Goal: Navigation & Orientation: Find specific page/section

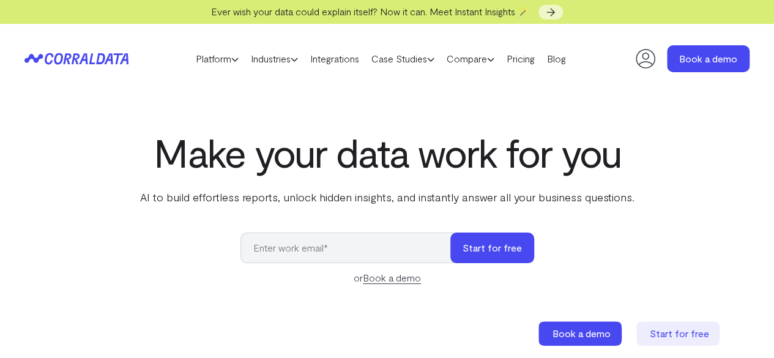
click at [634, 61] on icon at bounding box center [645, 58] width 24 height 24
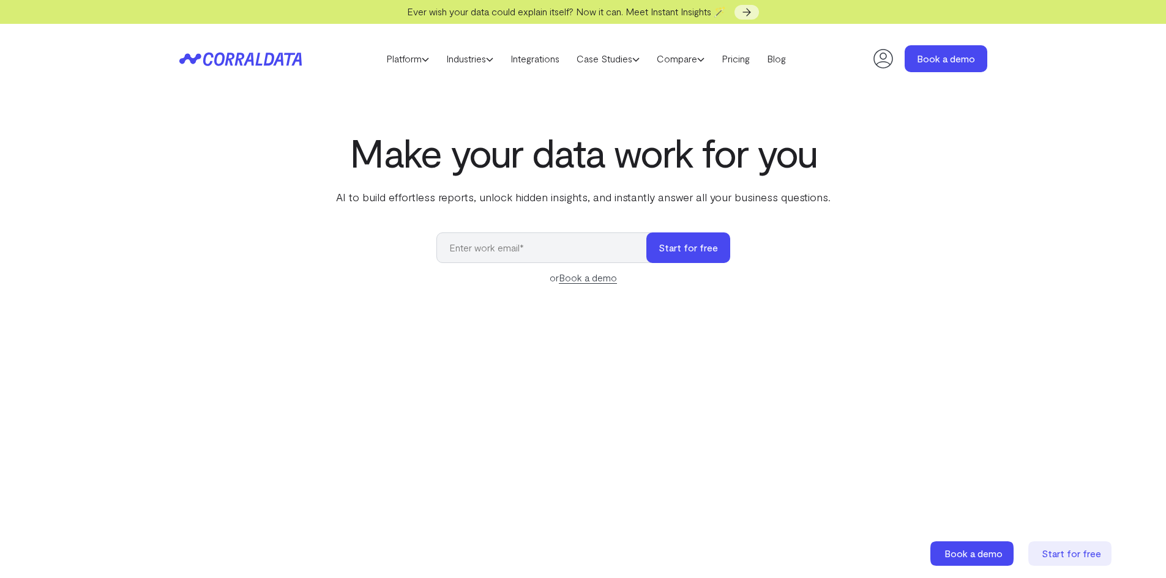
click at [773, 67] on icon at bounding box center [883, 58] width 24 height 24
click at [879, 63] on icon at bounding box center [883, 58] width 24 height 24
